Goal: Find specific page/section: Find specific page/section

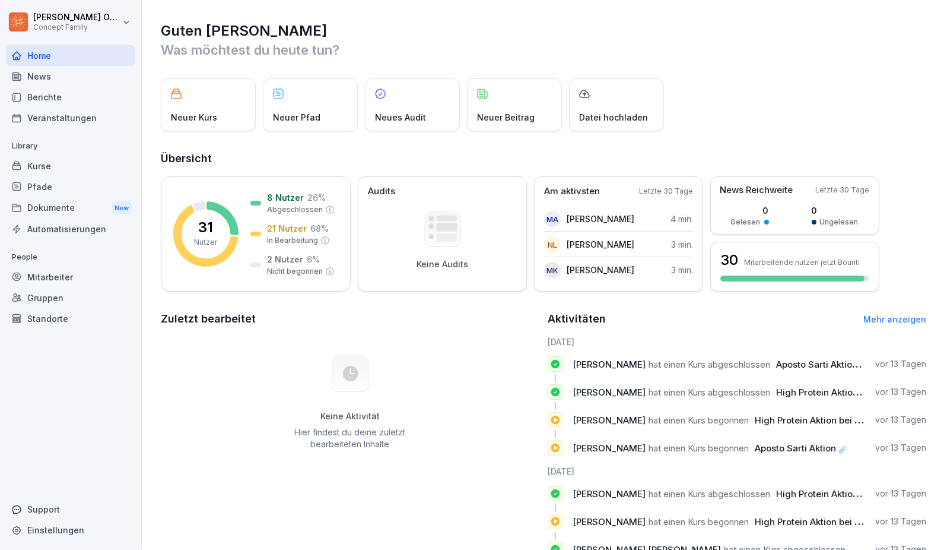
click at [61, 94] on div "Berichte" at bounding box center [70, 97] width 129 height 21
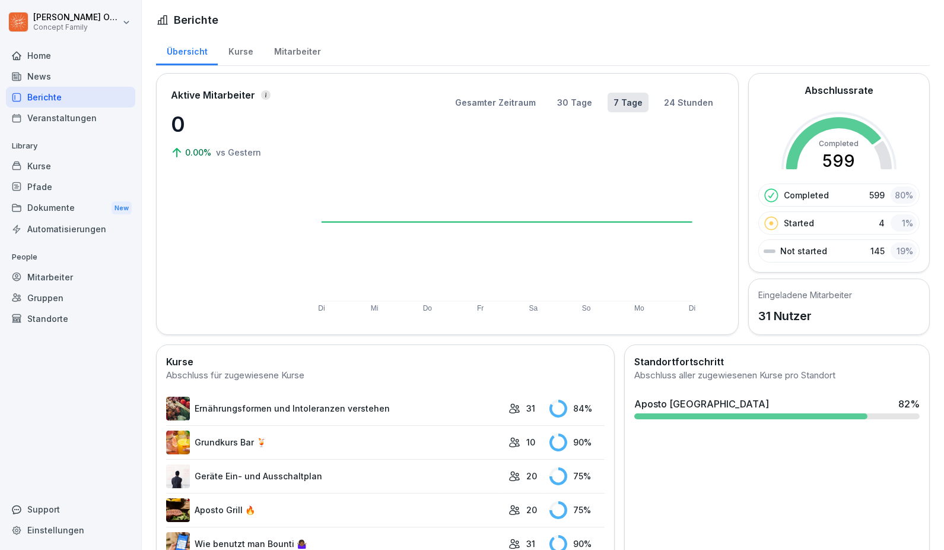
click at [226, 49] on div "Kurse" at bounding box center [241, 50] width 46 height 30
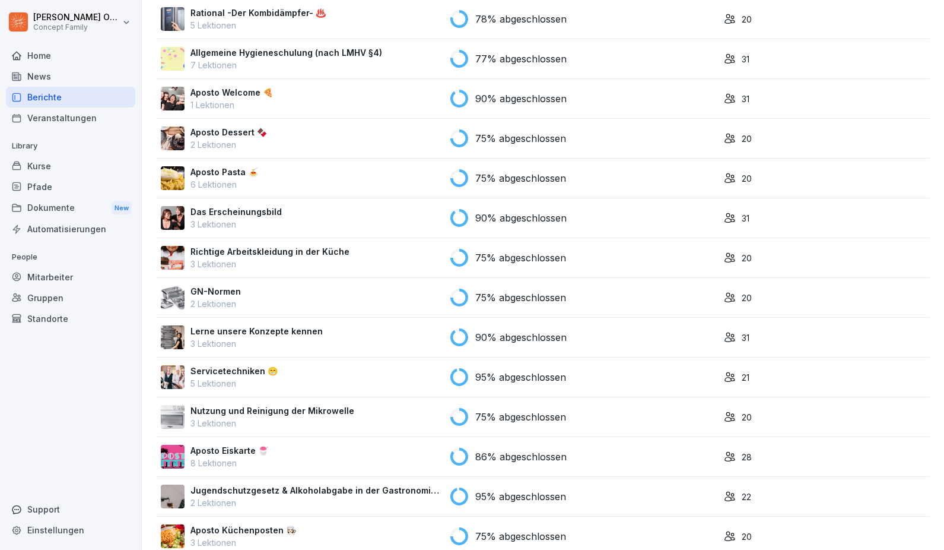
scroll to position [461, 0]
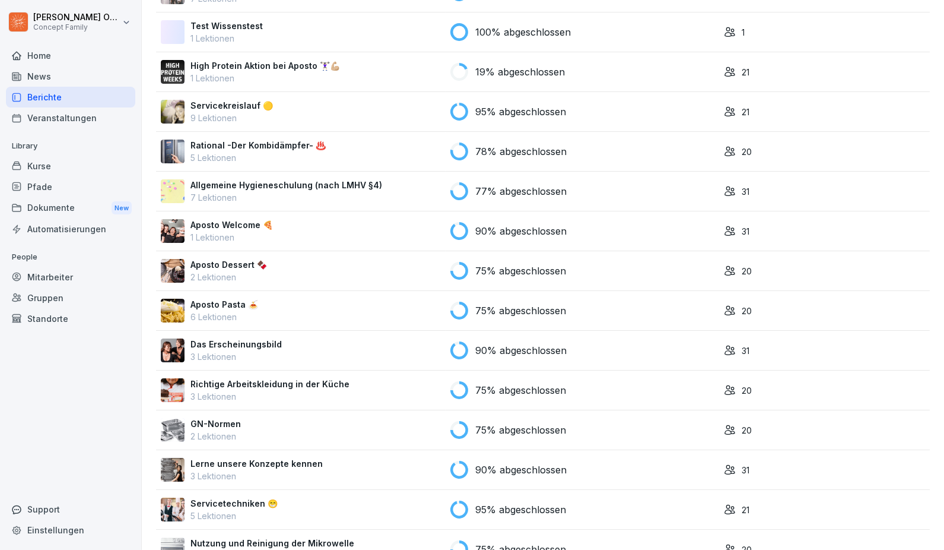
click at [259, 183] on p "Allgemeine Hygieneschulung (nach LMHV §4)" at bounding box center [287, 185] width 192 height 12
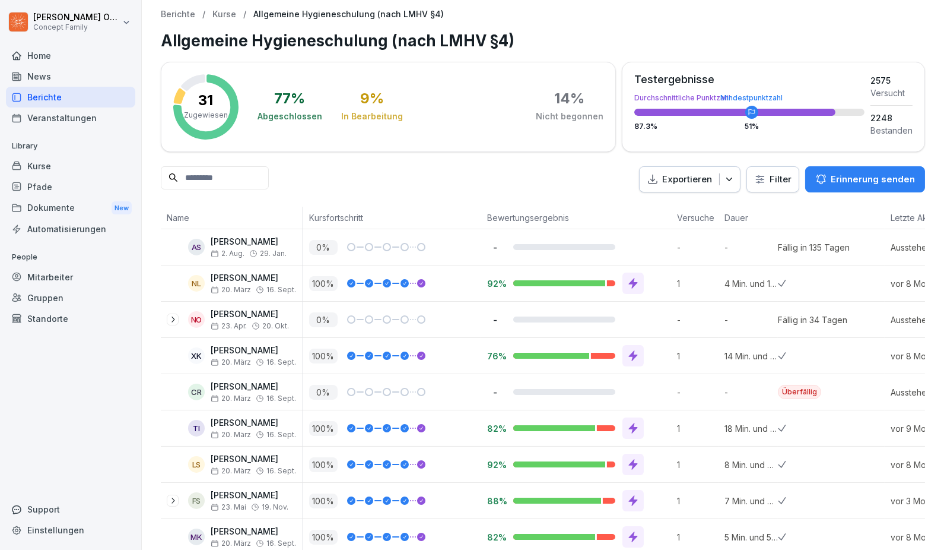
click at [39, 160] on div "Kurse" at bounding box center [70, 166] width 129 height 21
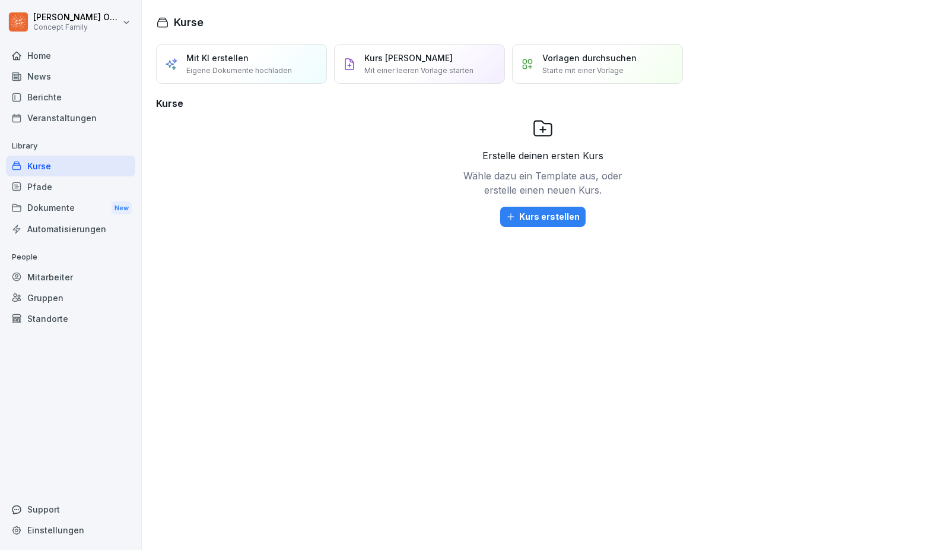
click at [50, 205] on div "Dokumente New" at bounding box center [70, 208] width 129 height 22
